Goal: Entertainment & Leisure: Consume media (video, audio)

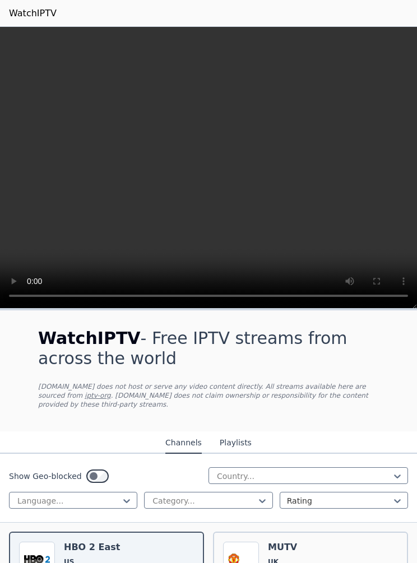
click at [210, 159] on video at bounding box center [208, 168] width 417 height 282
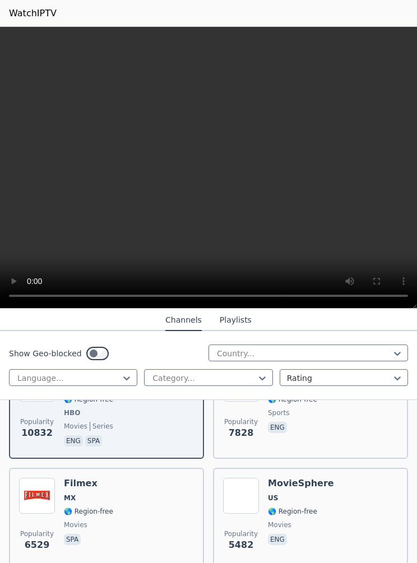
scroll to position [185, 0]
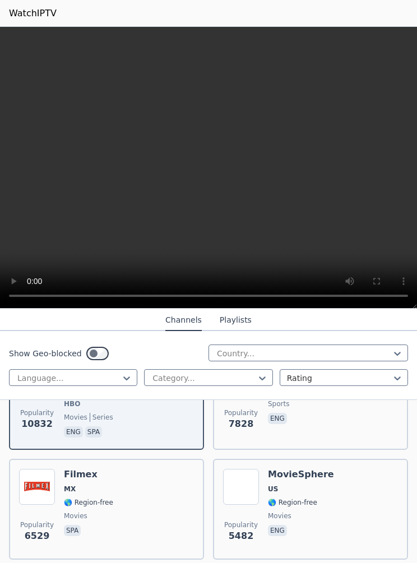
click at [315, 485] on span "US" at bounding box center [301, 489] width 66 height 9
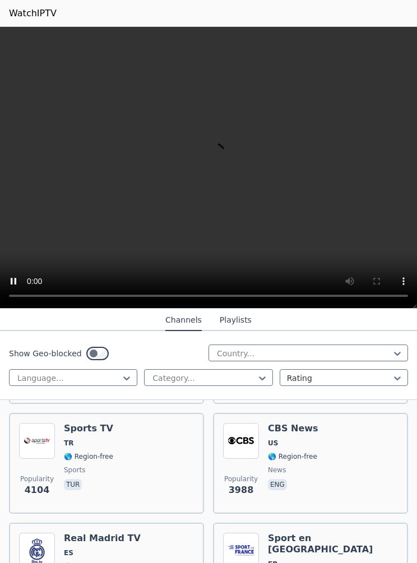
scroll to position [453, 0]
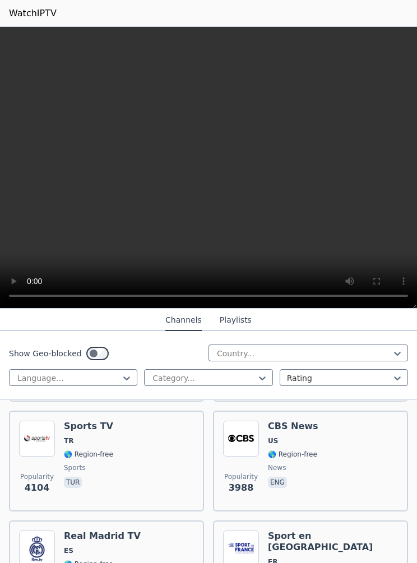
click at [329, 451] on div "Popularity 3988 CBS News US 🌎 Region-free news eng" at bounding box center [310, 461] width 175 height 81
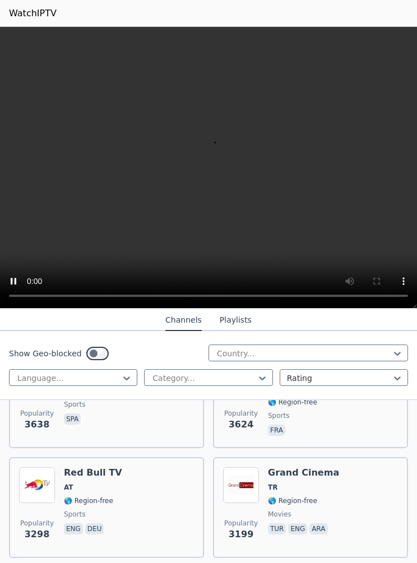
scroll to position [563, 0]
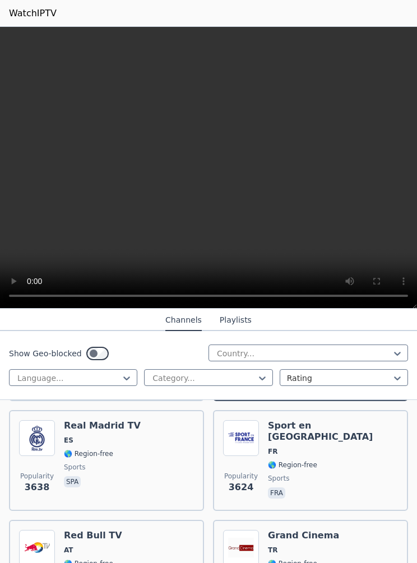
click at [231, 320] on button "Playlists" at bounding box center [236, 320] width 32 height 21
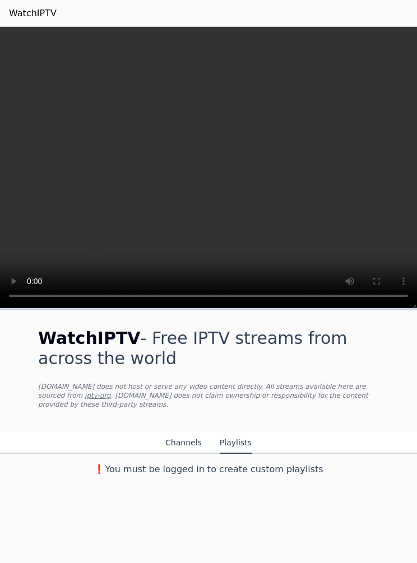
scroll to position [0, 0]
click at [177, 440] on button "Channels" at bounding box center [183, 443] width 36 height 21
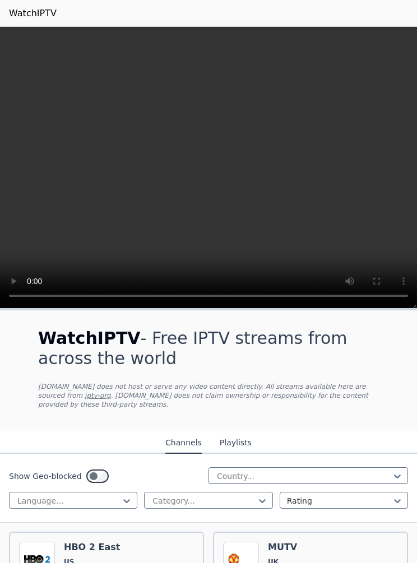
click at [186, 438] on button "Channels" at bounding box center [183, 443] width 36 height 21
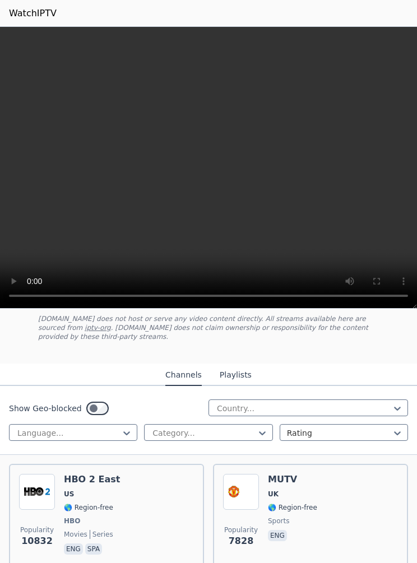
scroll to position [73, 0]
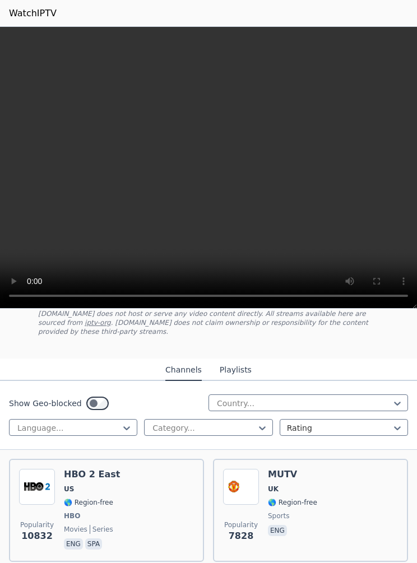
click at [131, 482] on div "Popularity 10832 HBO 2 East US 🌎 Region-free HBO movies series eng spa" at bounding box center [106, 510] width 175 height 83
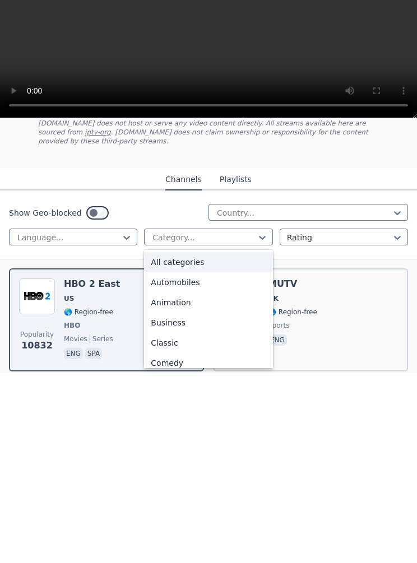
type input "*"
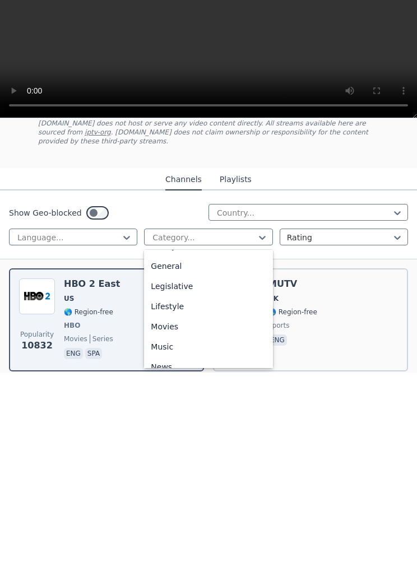
scroll to position [254, 0]
click at [202, 491] on div "Movies" at bounding box center [208, 501] width 128 height 20
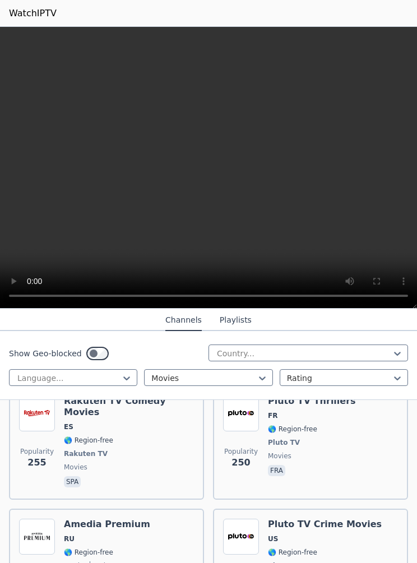
scroll to position [3330, 0]
